Goal: Transaction & Acquisition: Register for event/course

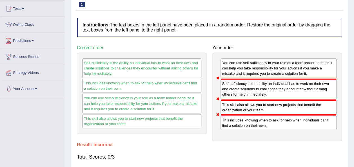
click at [214, 141] on div "Instructions: The text boxes in the left panel have been placed in a random ord…" at bounding box center [209, 91] width 268 height 153
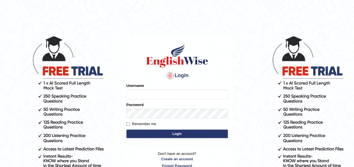
type input "otgontsetseg_parramatta"
click at [193, 133] on button "Login" at bounding box center [176, 134] width 101 height 8
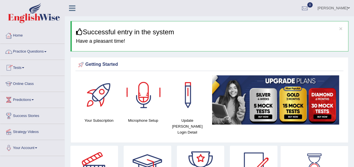
click at [33, 53] on link "Practice Questions" at bounding box center [32, 51] width 64 height 14
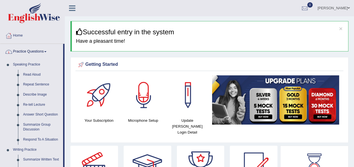
click at [19, 38] on link "Home" at bounding box center [32, 35] width 64 height 14
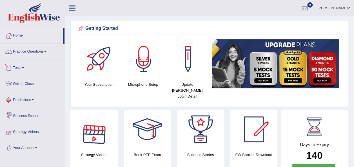
click at [15, 69] on link "Tests" at bounding box center [32, 67] width 64 height 14
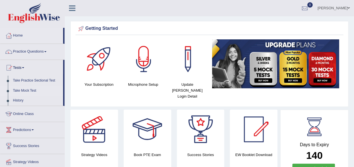
click at [26, 89] on link "Take Mock Test" at bounding box center [36, 91] width 53 height 10
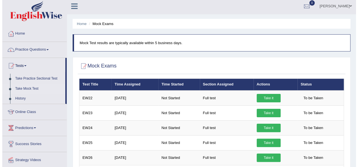
scroll to position [3, 0]
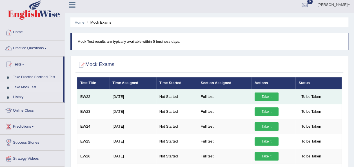
click at [266, 95] on link "Take it" at bounding box center [267, 97] width 24 height 8
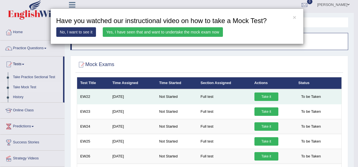
click at [255, 93] on link "Take it" at bounding box center [267, 97] width 24 height 8
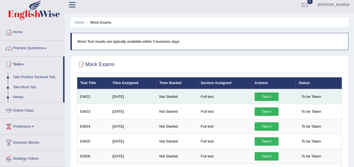
click at [255, 93] on link "Take it" at bounding box center [267, 97] width 24 height 8
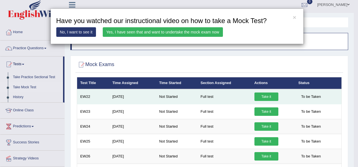
click at [255, 93] on link "Take it" at bounding box center [267, 97] width 24 height 8
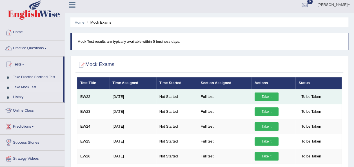
click at [269, 95] on link "Take it" at bounding box center [267, 97] width 24 height 8
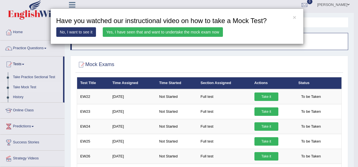
click at [159, 33] on link "Yes, I have seen that and want to undertake the mock exam now" at bounding box center [163, 32] width 120 height 10
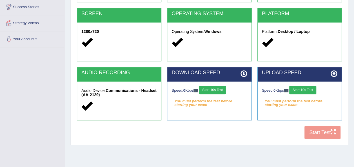
scroll to position [108, 0]
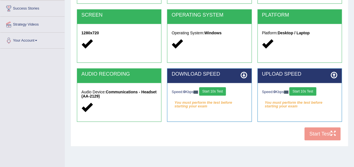
click at [223, 93] on button "Start 10s Test" at bounding box center [212, 91] width 27 height 8
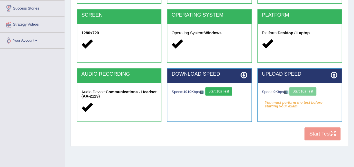
click at [307, 90] on div "Speed: 0 Kbps Start 10s Test" at bounding box center [299, 92] width 75 height 10
click at [310, 91] on div "Speed: 0 Kbps Start 10s Test" at bounding box center [299, 92] width 75 height 10
click at [271, 137] on div "COOKIES Cookies Enabled JAVASCRIPT Javascript Enabled BROWSER Browser: Chrome S…" at bounding box center [209, 47] width 268 height 194
click at [307, 92] on button "Start 10s Test" at bounding box center [302, 91] width 27 height 8
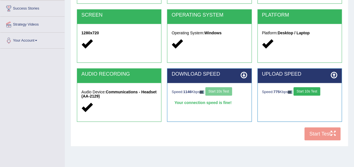
click at [314, 91] on button "Start 10s Test" at bounding box center [307, 91] width 27 height 8
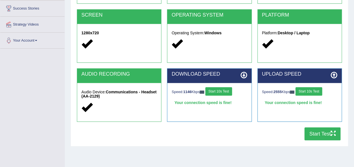
click at [331, 134] on icon "button" at bounding box center [333, 133] width 5 height 5
